Goal: Information Seeking & Learning: Learn about a topic

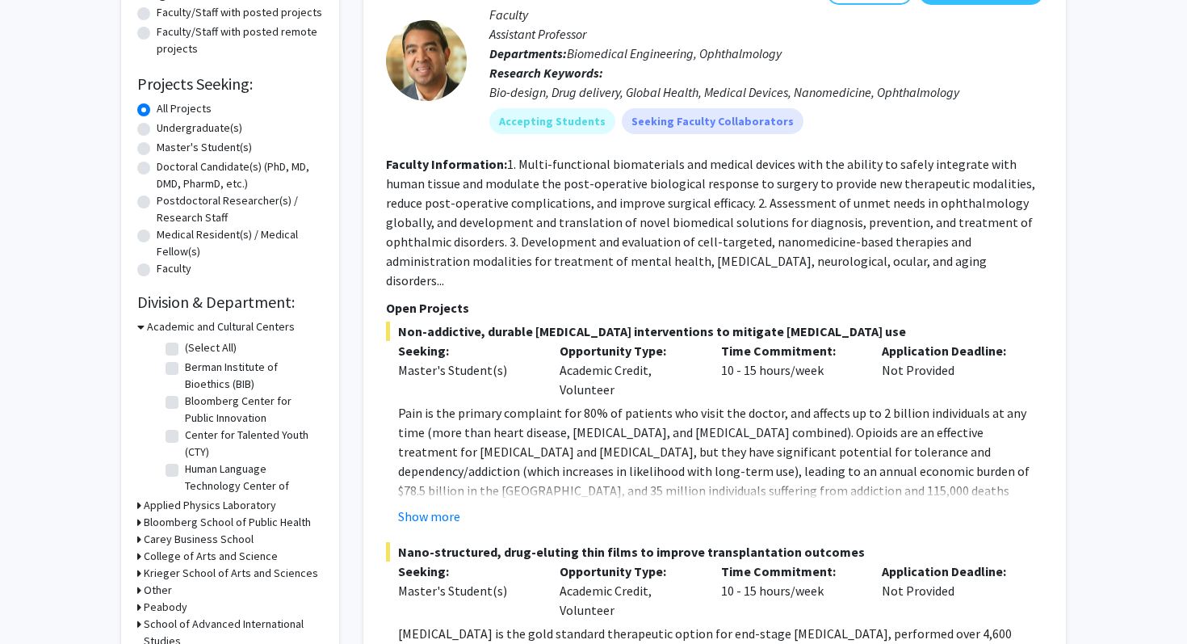
scroll to position [300, 0]
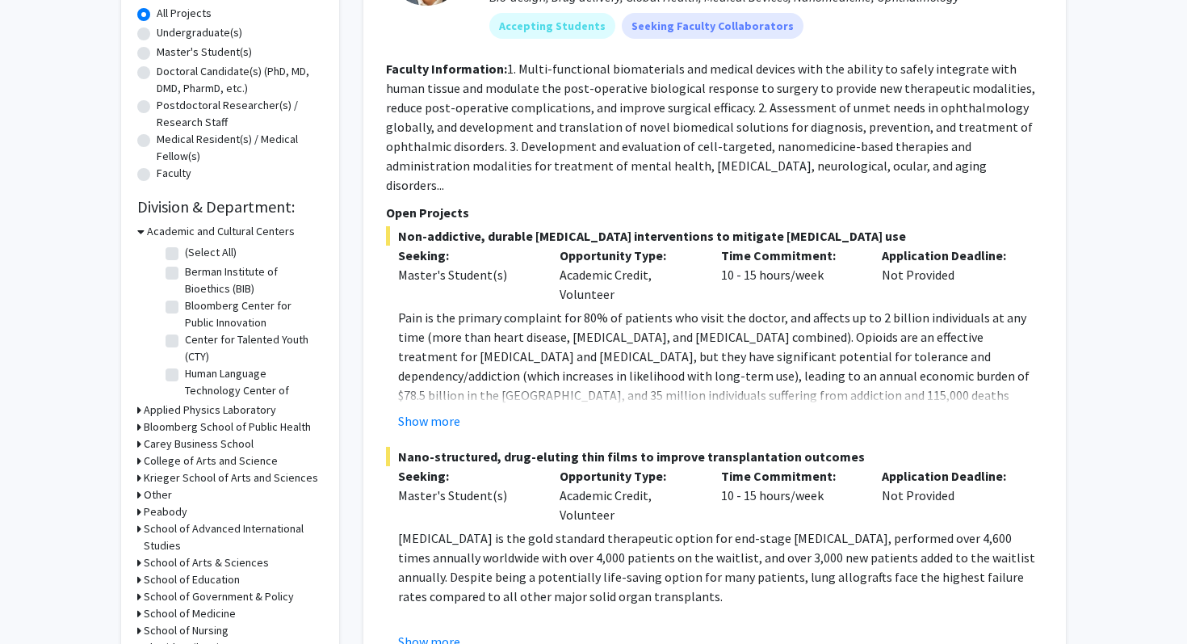
click at [204, 34] on label "Undergraduate(s)" at bounding box center [200, 32] width 86 height 17
click at [167, 34] on input "Undergraduate(s)" at bounding box center [162, 29] width 11 height 11
radio input "true"
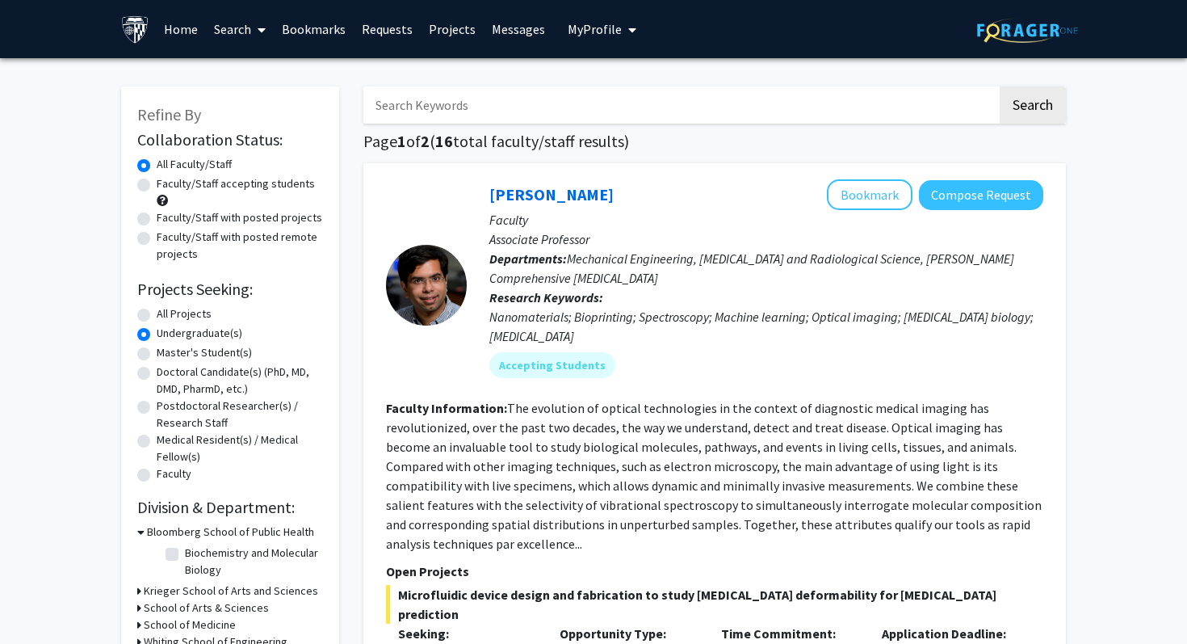
click at [157, 187] on label "Faculty/Staff accepting students" at bounding box center [236, 183] width 158 height 17
click at [157, 186] on input "Faculty/Staff accepting students" at bounding box center [162, 180] width 11 height 11
radio input "true"
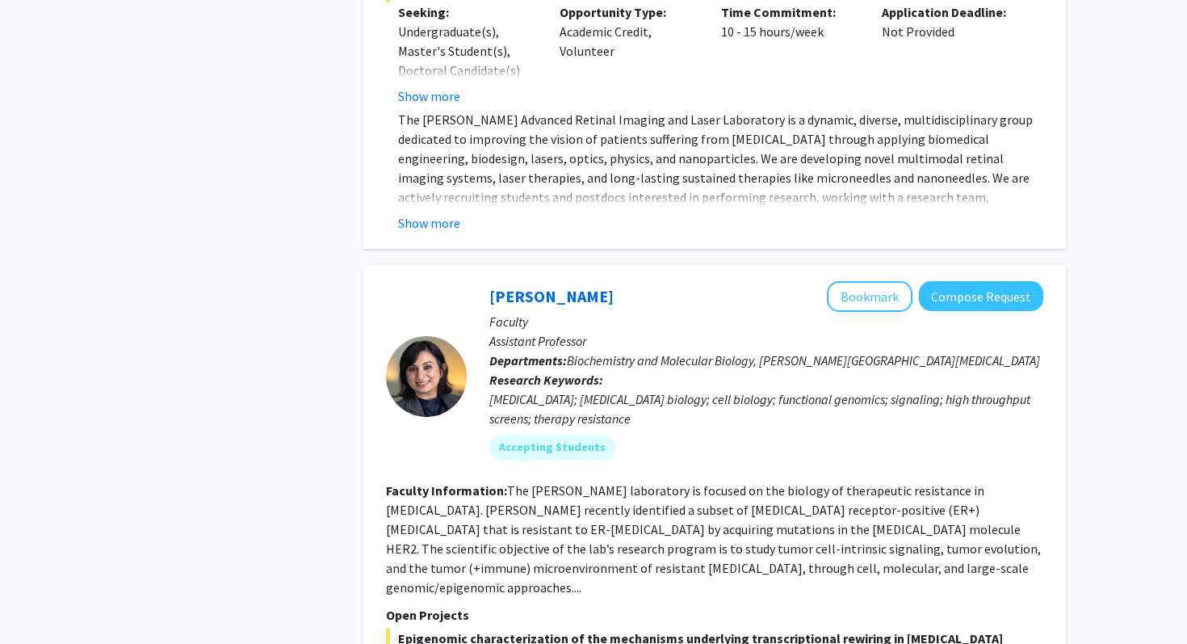
scroll to position [7088, 0]
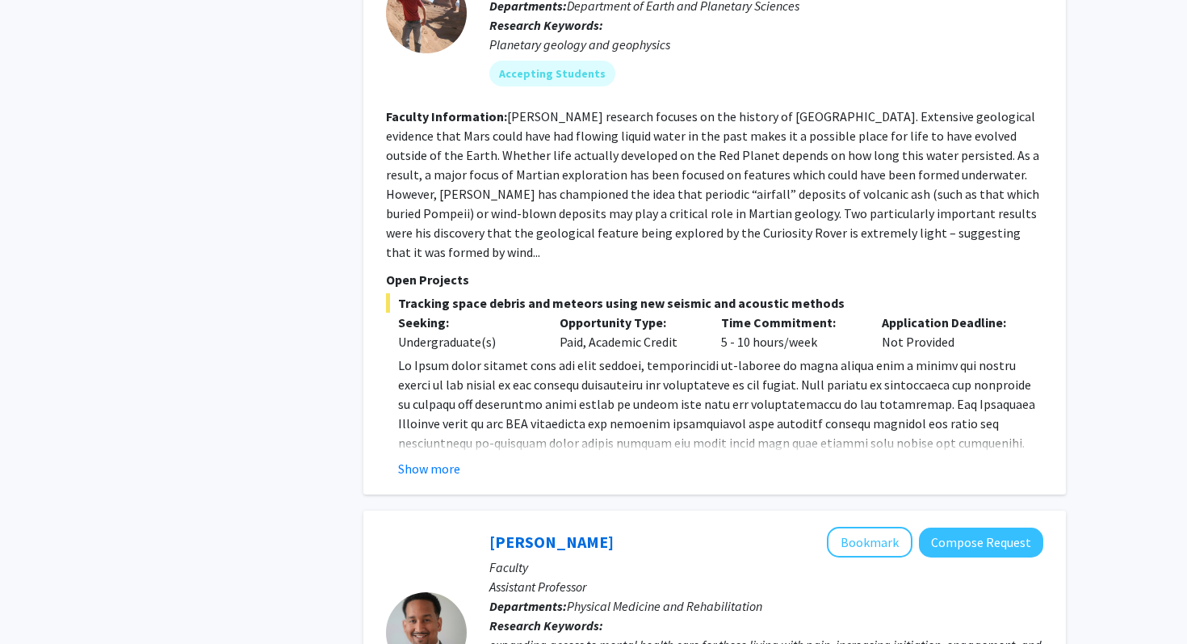
scroll to position [2563, 0]
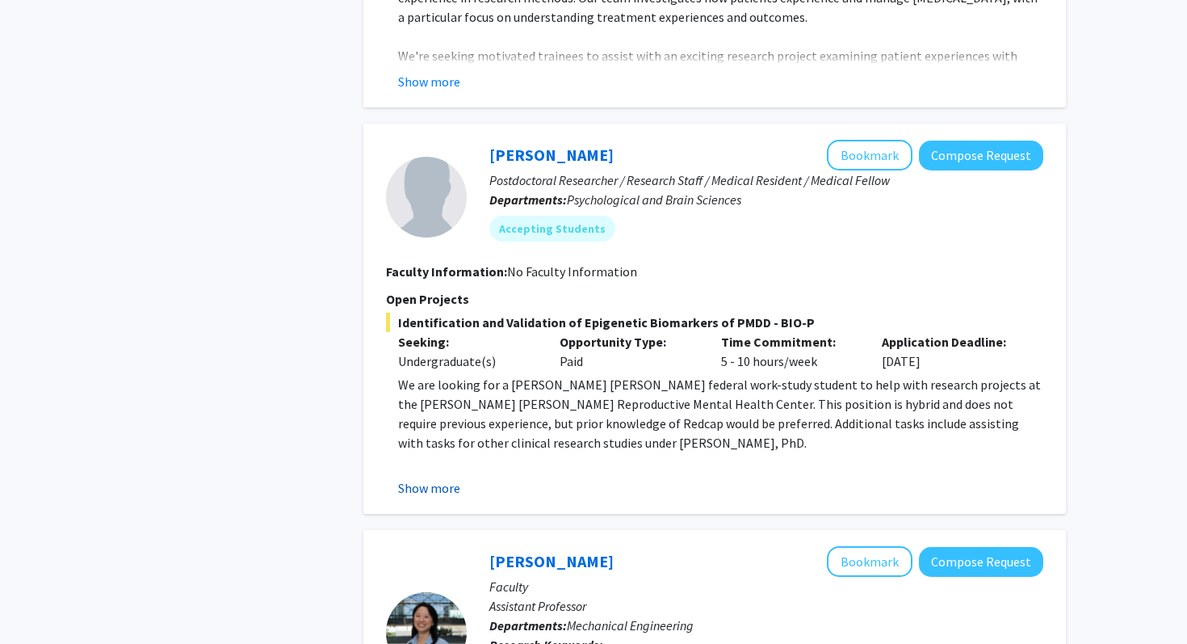
drag, startPoint x: 434, startPoint y: 444, endPoint x: 444, endPoint y: 449, distance: 11.6
click at [444, 478] on button "Show more" at bounding box center [429, 487] width 62 height 19
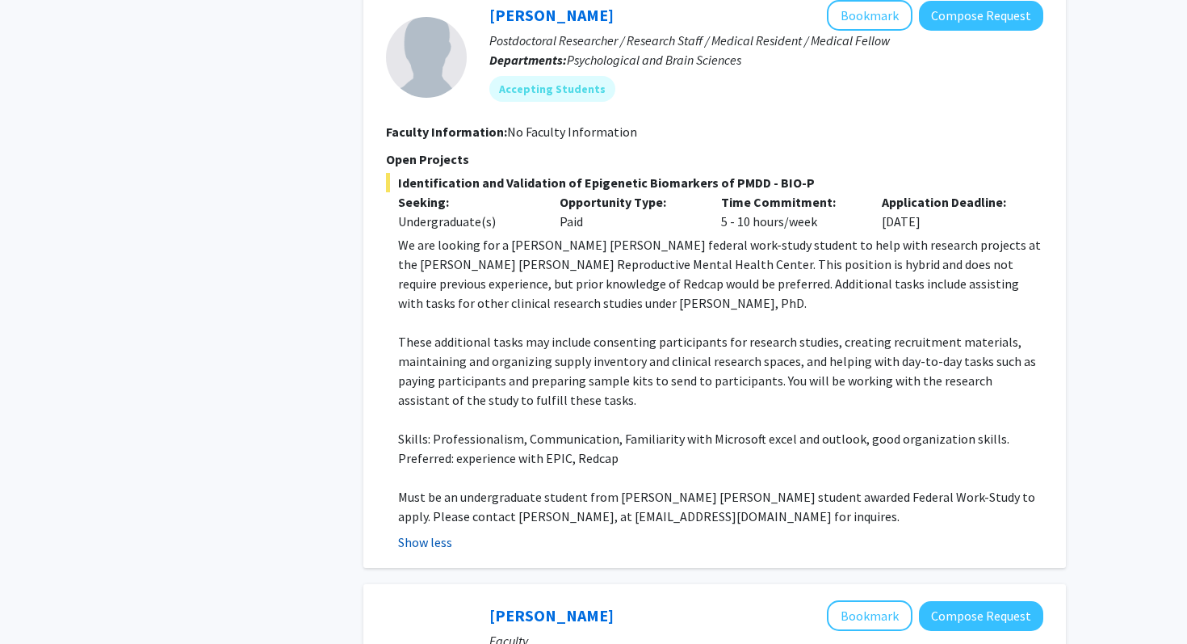
scroll to position [2813, 0]
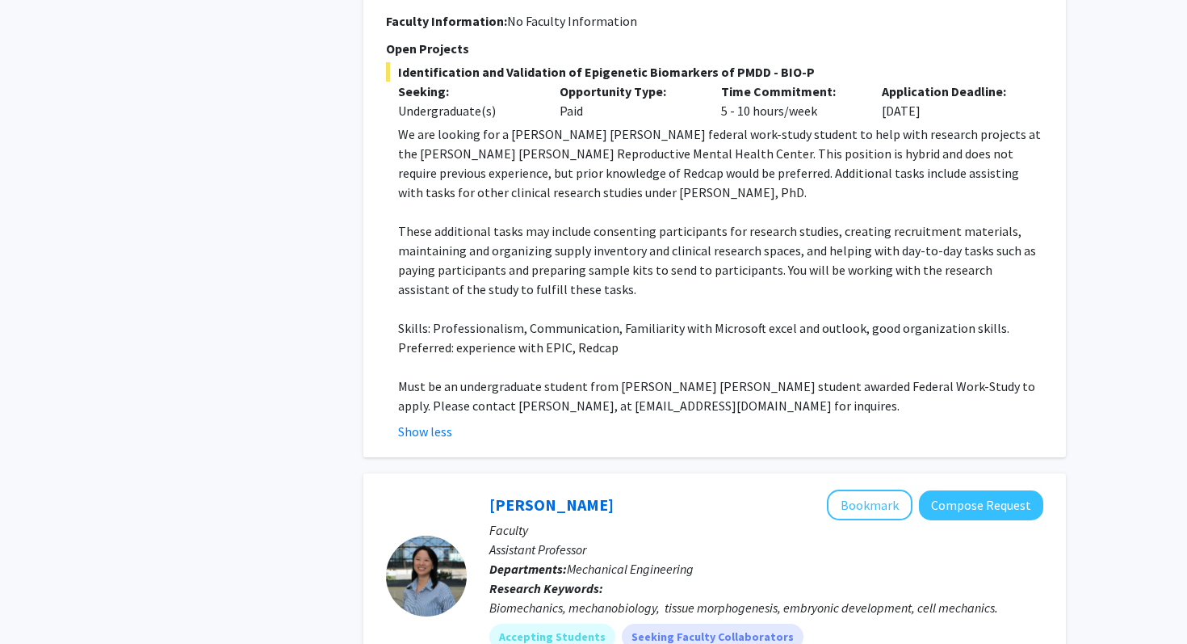
click at [477, 376] on p "Must be an undergraduate student from [PERSON_NAME] [PERSON_NAME] student award…" at bounding box center [720, 395] width 645 height 39
click at [472, 376] on p "Must be an undergraduate student from [PERSON_NAME] [PERSON_NAME] student award…" at bounding box center [720, 395] width 645 height 39
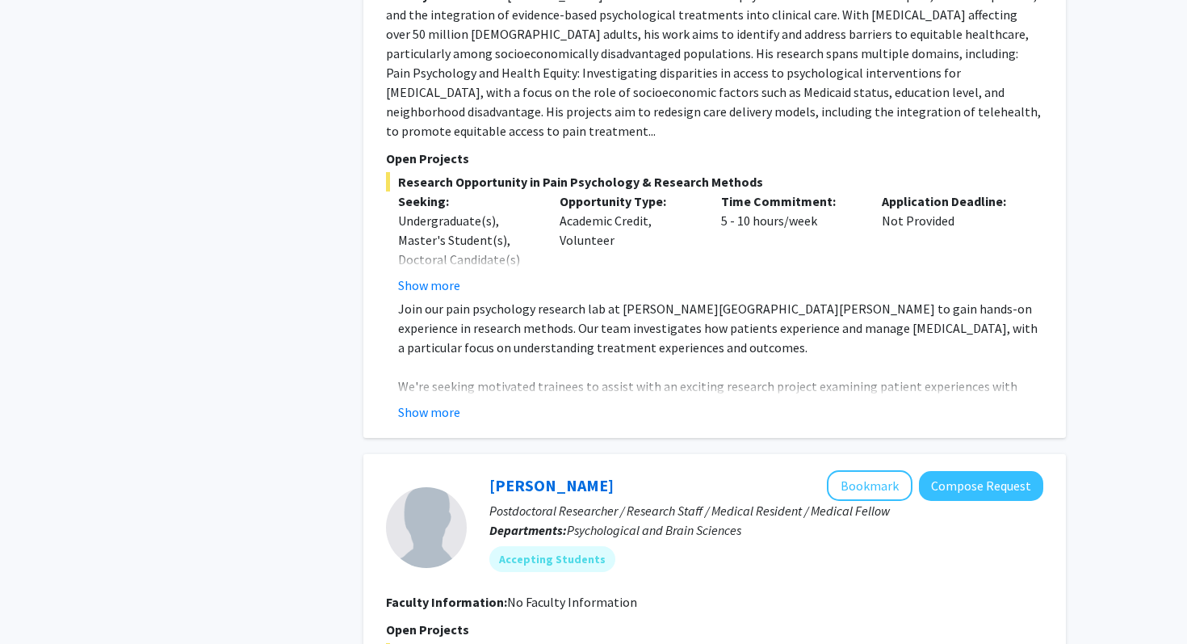
scroll to position [2184, 0]
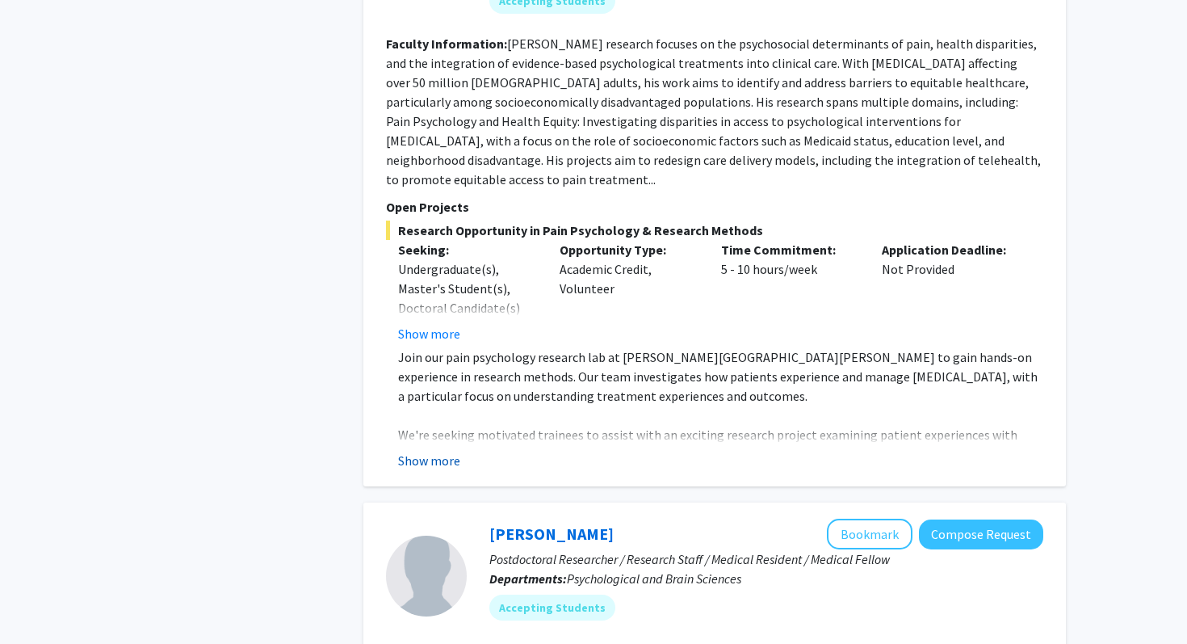
click at [448, 451] on button "Show more" at bounding box center [429, 460] width 62 height 19
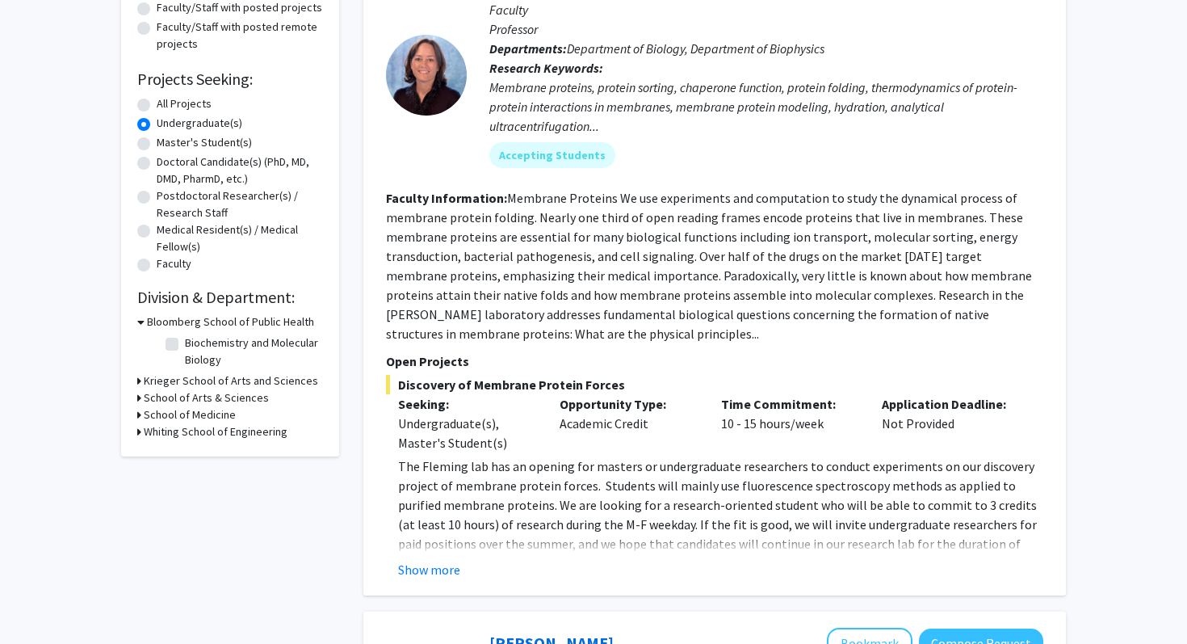
scroll to position [0, 0]
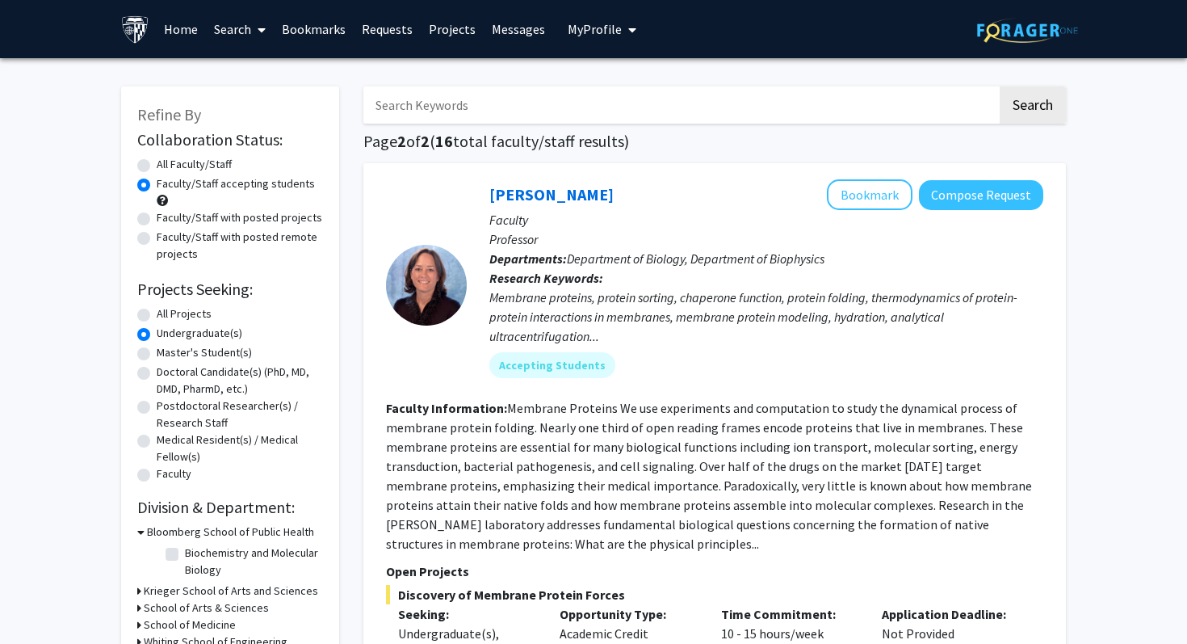
click at [250, 34] on link "Search" at bounding box center [240, 29] width 68 height 57
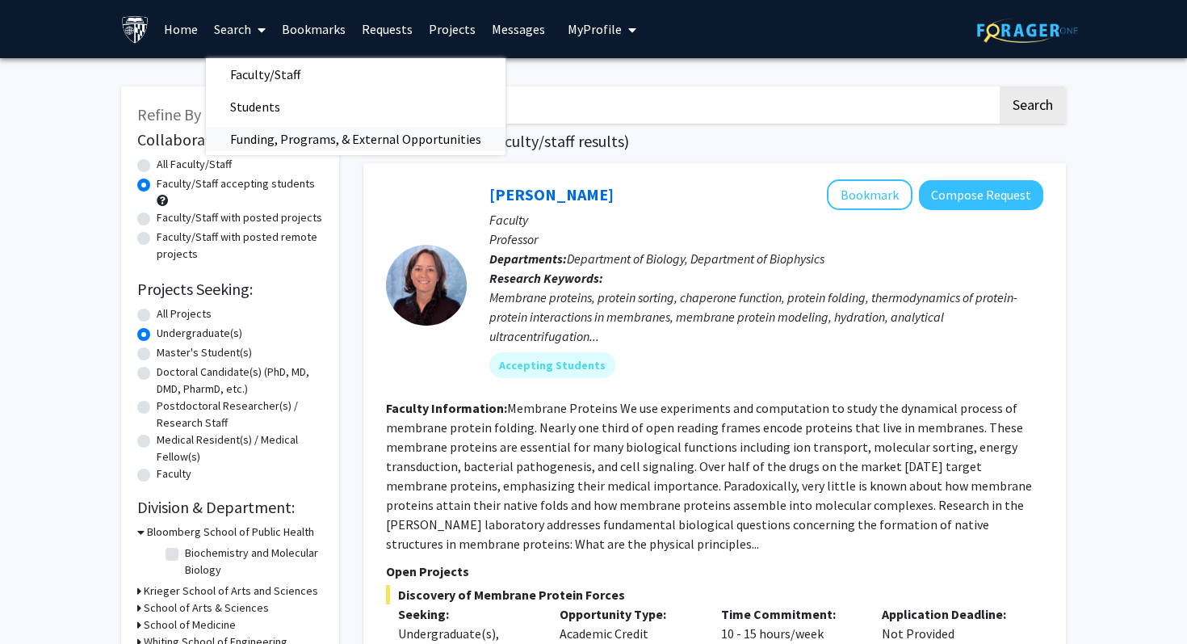
click at [267, 137] on span "Funding, Programs, & External Opportunities" at bounding box center [356, 139] width 300 height 32
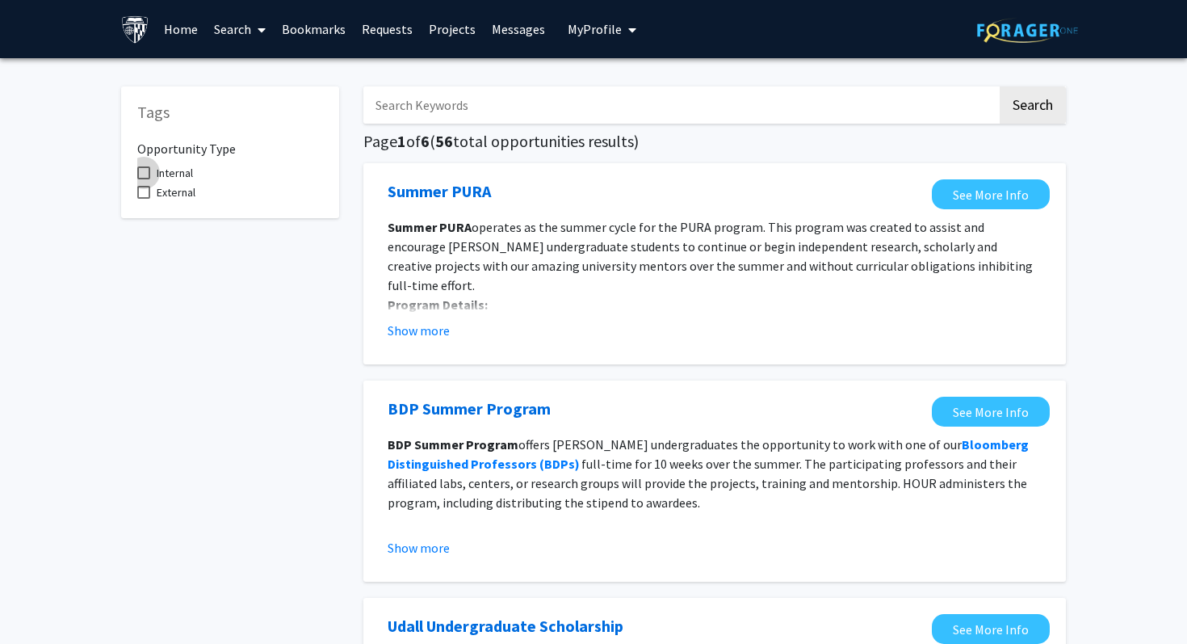
click at [146, 174] on span at bounding box center [143, 172] width 13 height 13
click at [144, 179] on input "Internal" at bounding box center [143, 179] width 1 height 1
checkbox input "true"
click at [253, 36] on span at bounding box center [258, 30] width 15 height 57
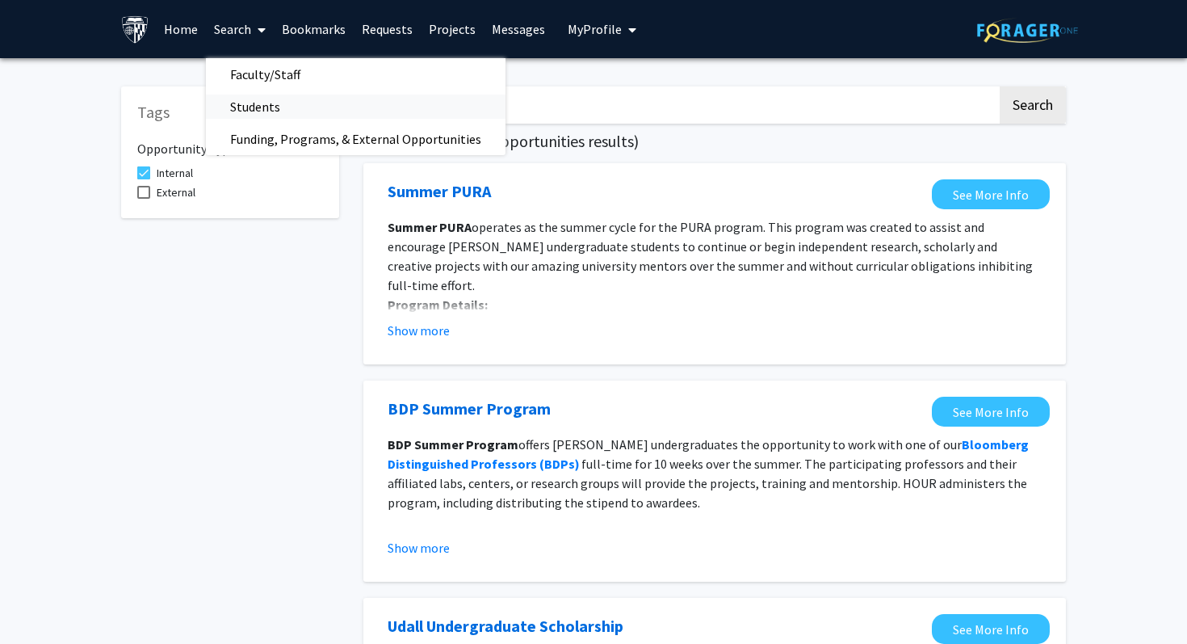
click at [274, 113] on span "Students" at bounding box center [255, 106] width 99 height 32
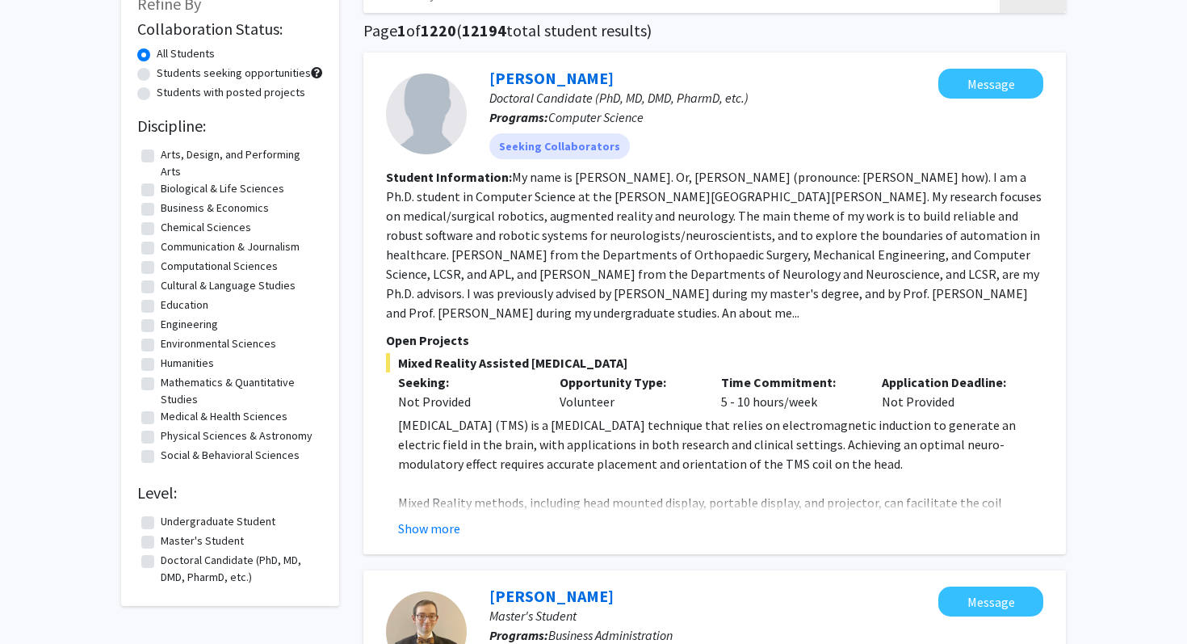
scroll to position [174, 0]
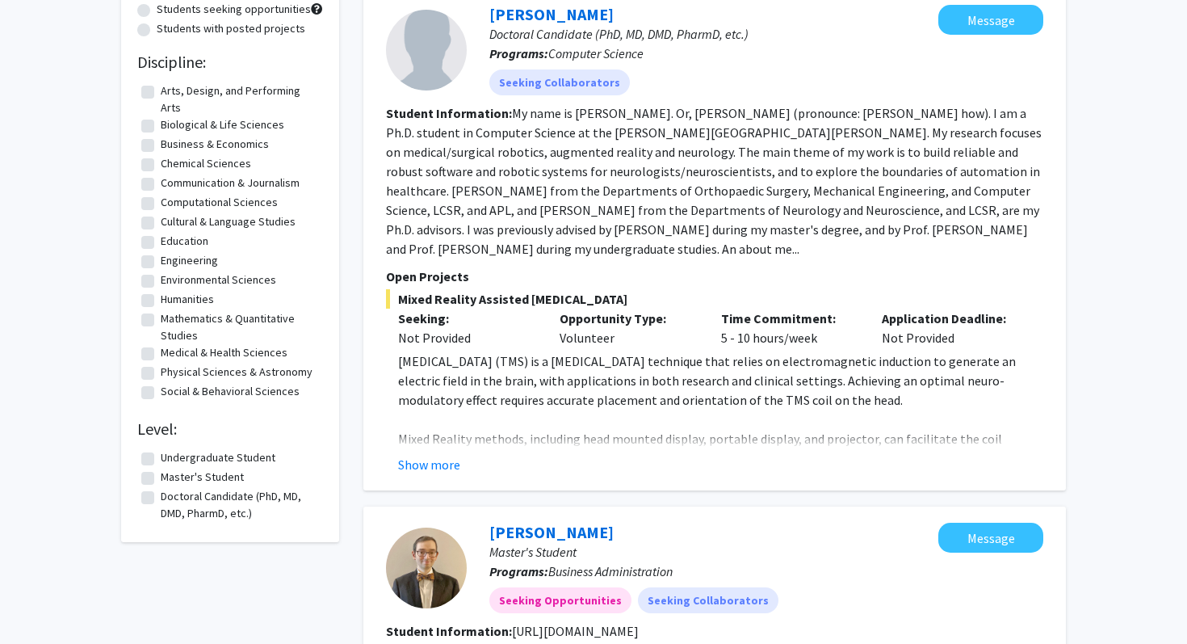
click at [236, 460] on label "Undergraduate Student" at bounding box center [218, 457] width 115 height 17
click at [171, 460] on input "Undergraduate Student" at bounding box center [166, 454] width 11 height 11
checkbox input "true"
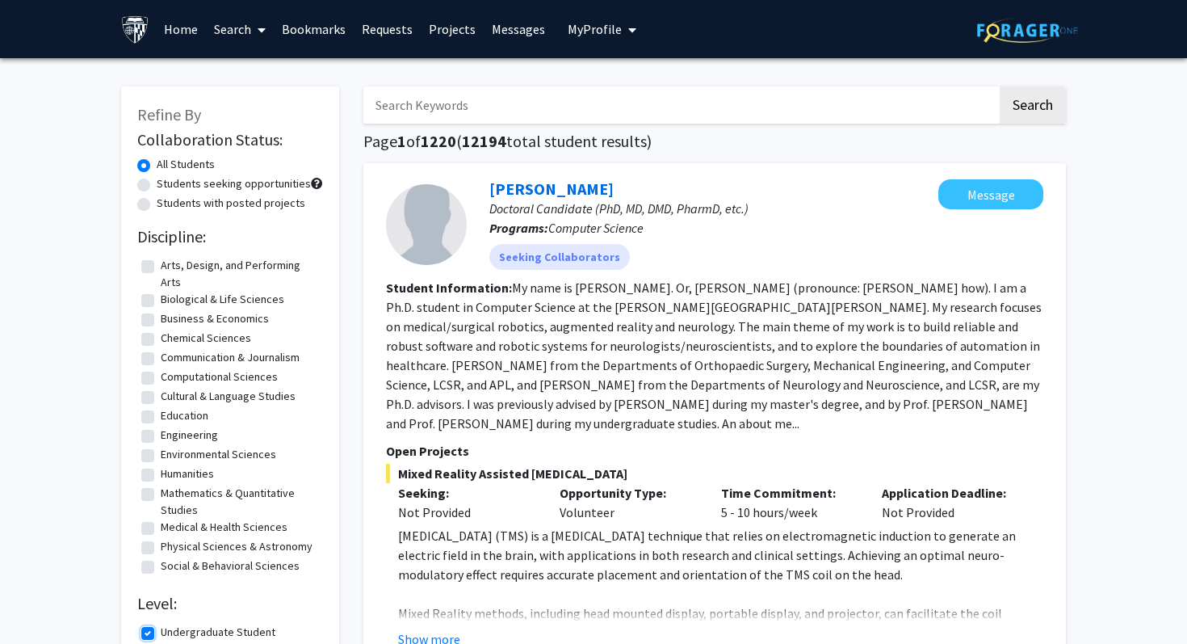
scroll to position [86, 0]
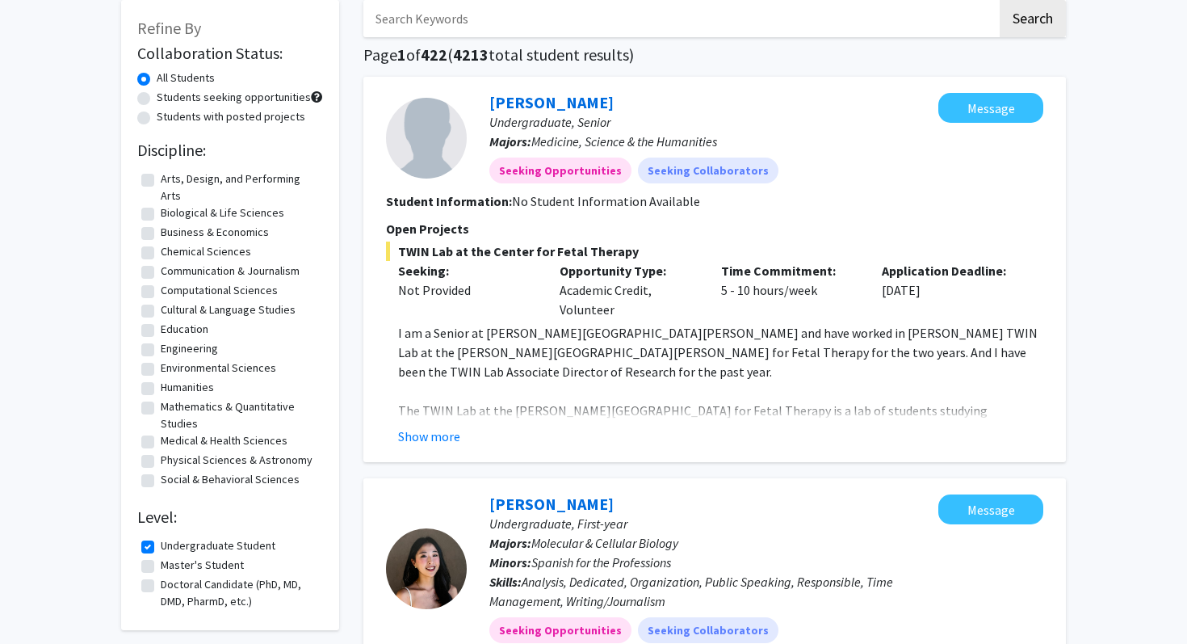
click at [279, 102] on label "Students seeking opportunities" at bounding box center [234, 97] width 154 height 17
click at [167, 99] on input "Students seeking opportunities" at bounding box center [162, 94] width 11 height 11
radio input "true"
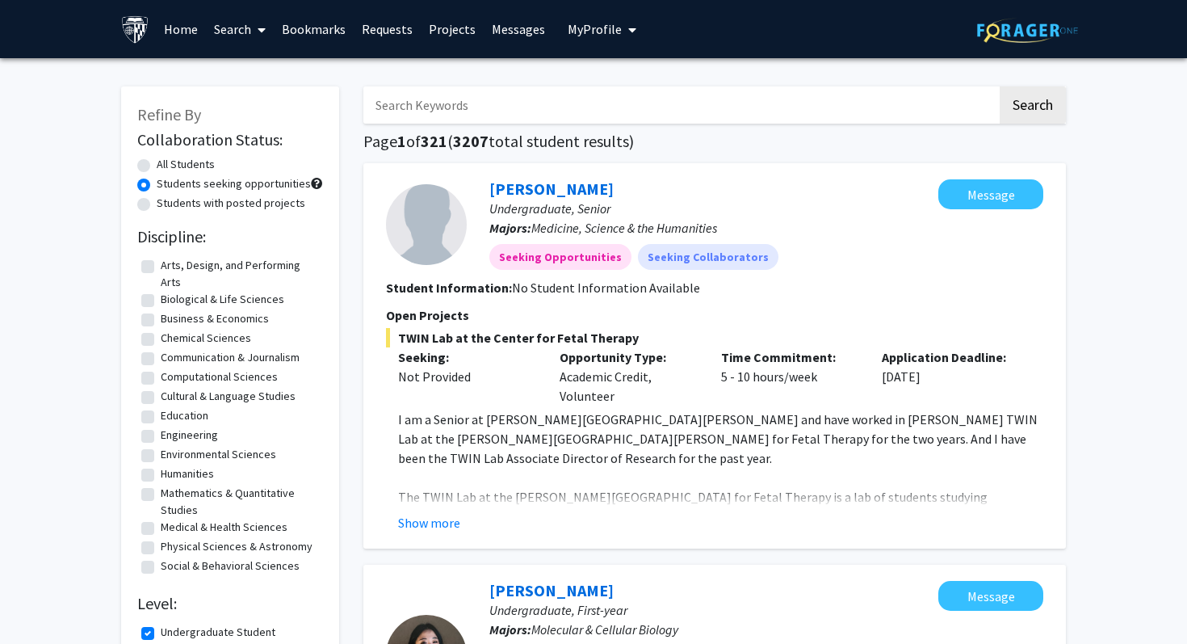
click at [157, 165] on label "All Students" at bounding box center [186, 164] width 58 height 17
click at [157, 165] on input "All Students" at bounding box center [162, 161] width 11 height 11
radio input "true"
click at [249, 32] on link "Search" at bounding box center [240, 29] width 68 height 57
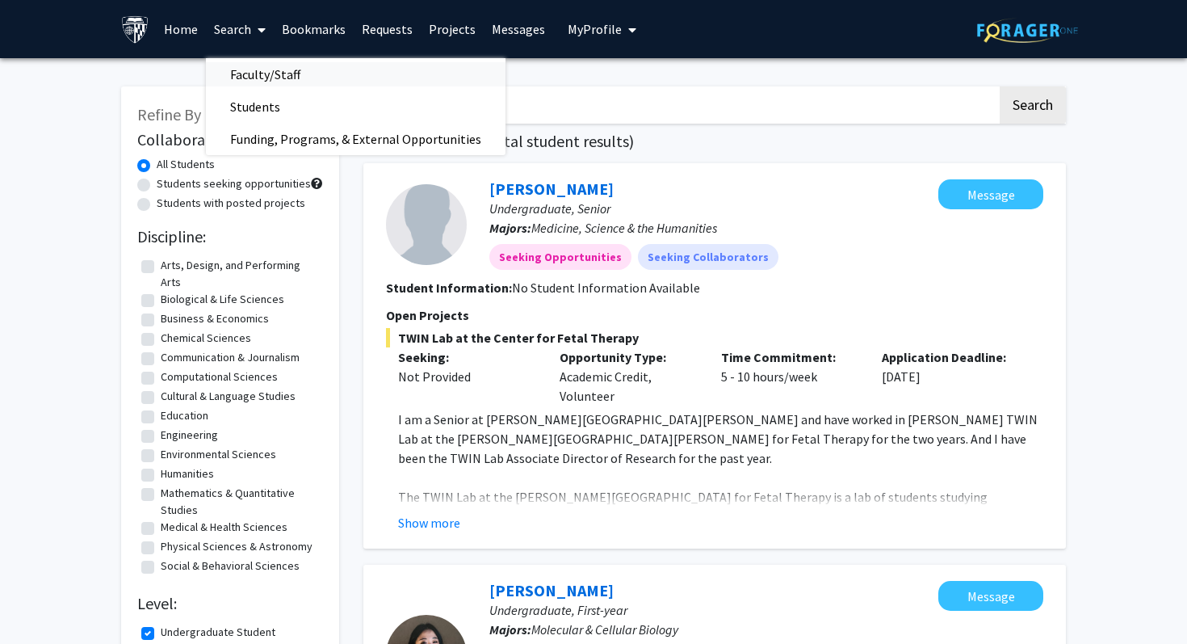
click at [263, 84] on span "Faculty/Staff" at bounding box center [265, 74] width 119 height 32
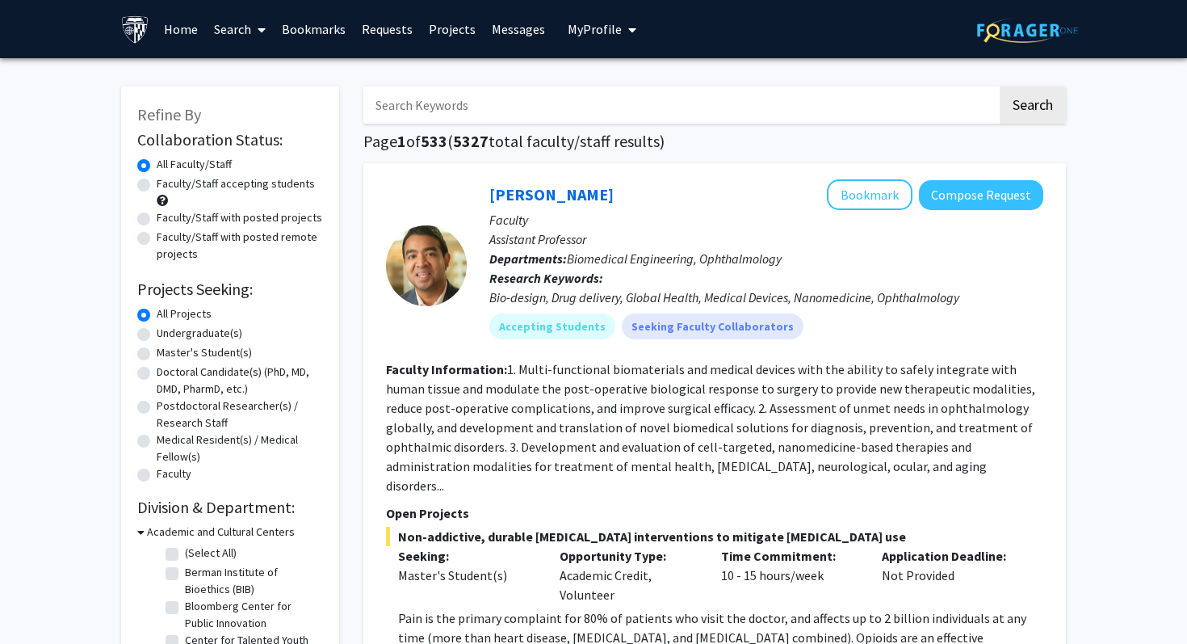
click at [157, 232] on label "Faculty/Staff with posted remote projects" at bounding box center [240, 246] width 166 height 34
click at [157, 232] on input "Faculty/Staff with posted remote projects" at bounding box center [162, 234] width 11 height 11
radio input "true"
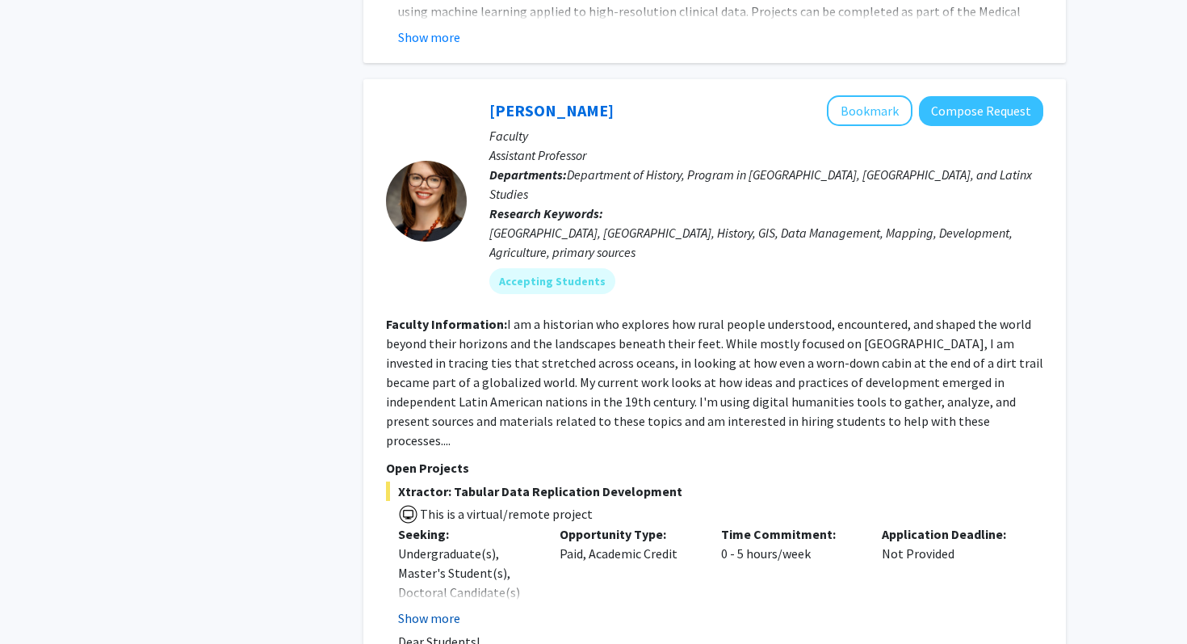
scroll to position [6449, 0]
click at [439, 609] on button "Show more" at bounding box center [429, 618] width 62 height 19
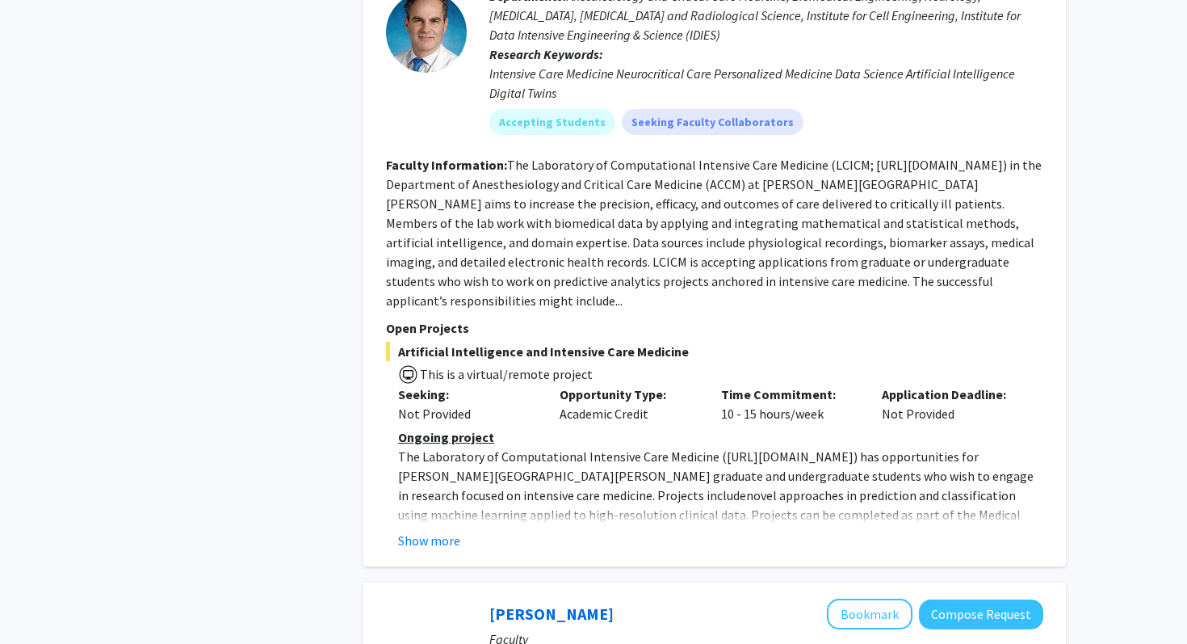
scroll to position [5823, 0]
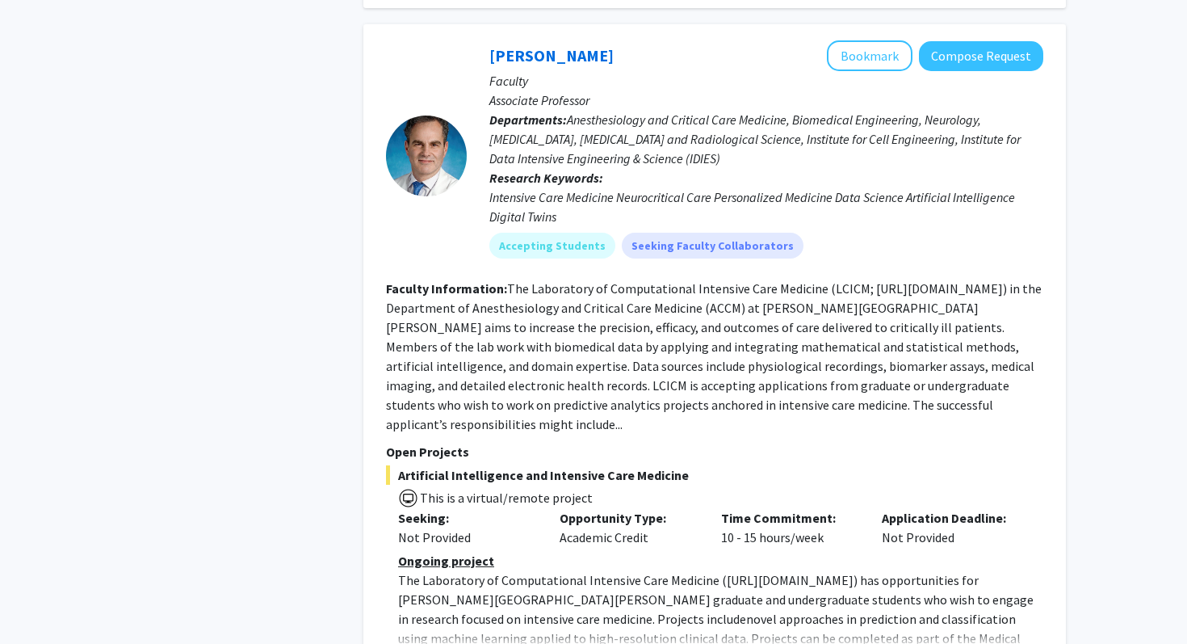
click at [443, 519] on div "[PERSON_NAME] Bookmark Compose Request Faculty Associate Professor Departments:…" at bounding box center [714, 357] width 703 height 666
click at [989, 280] on fg-read-more "The Laboratory of Computational Intensive Care Medicine (LCICM; [URL][DOMAIN_NA…" at bounding box center [714, 356] width 656 height 152
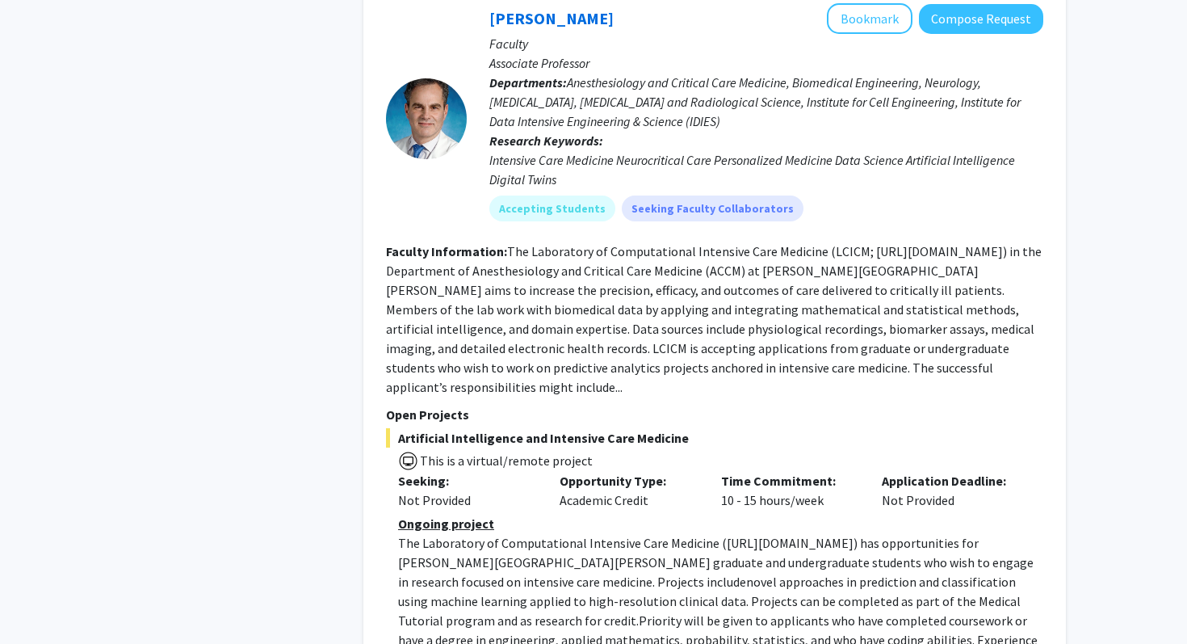
scroll to position [5879, 0]
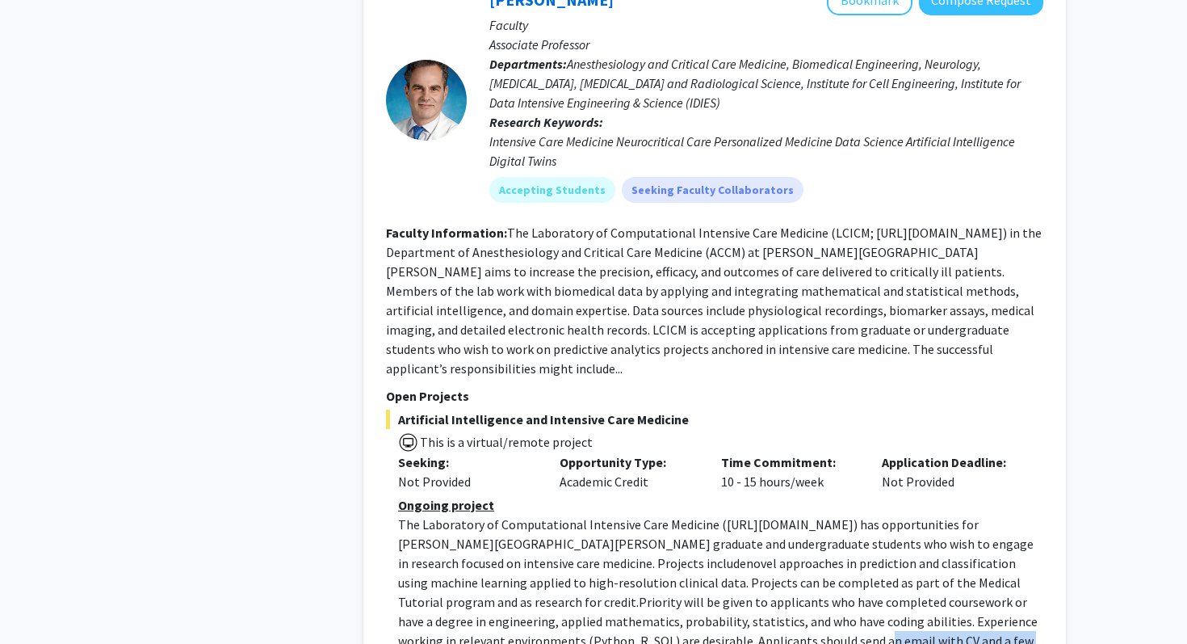
drag, startPoint x: 528, startPoint y: 498, endPoint x: 585, endPoint y: 493, distance: 56.7
click at [585, 515] on p "The Laboratory of Computational Intensive Care Medicine ( [URL][DOMAIN_NAME] ) …" at bounding box center [720, 612] width 645 height 194
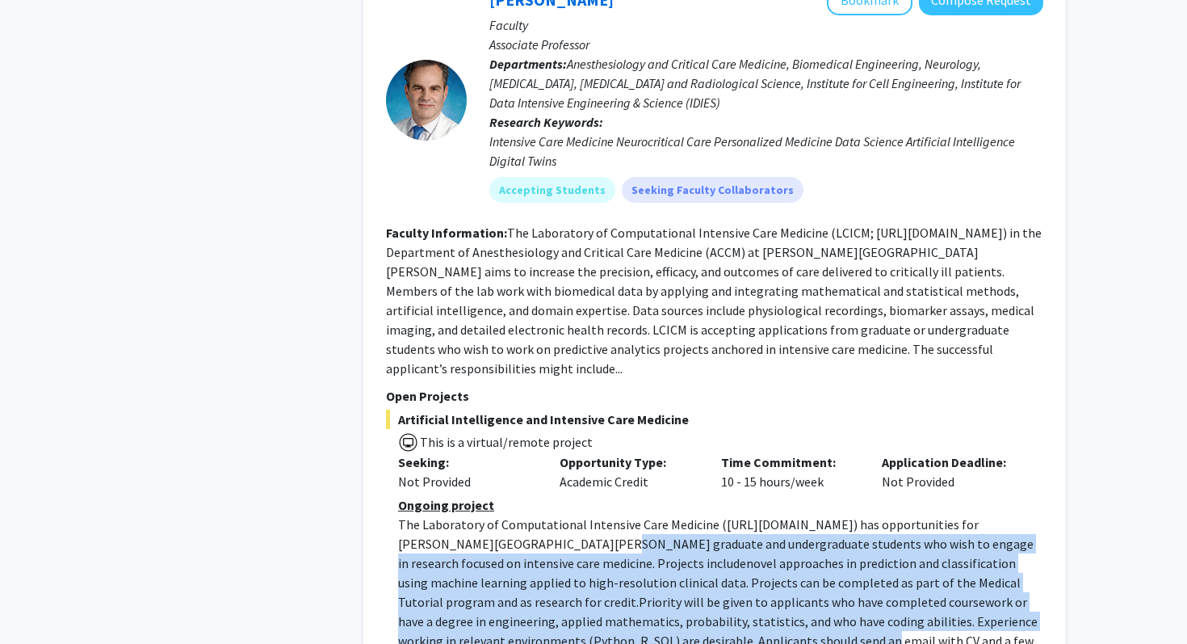
drag, startPoint x: 585, startPoint y: 493, endPoint x: 523, endPoint y: 381, distance: 127.6
click at [522, 515] on p "The Laboratory of Computational Intensive Care Medicine ( [URL][DOMAIN_NAME] ) …" at bounding box center [720, 612] width 645 height 194
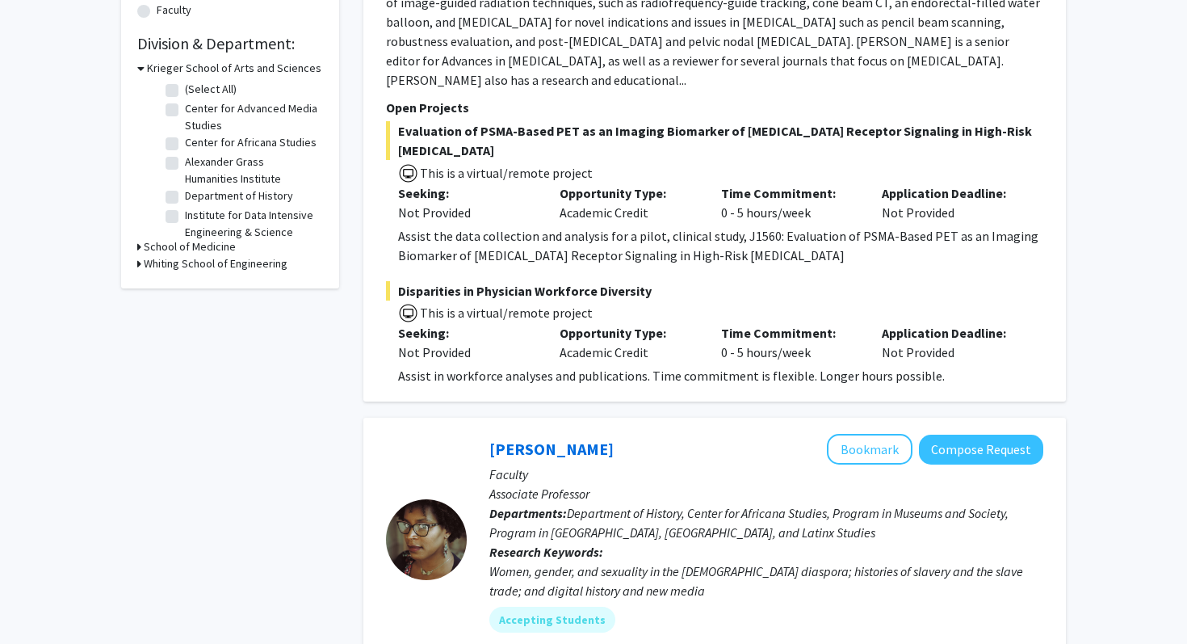
scroll to position [0, 0]
